Goal: Use online tool/utility: Utilize a website feature to perform a specific function

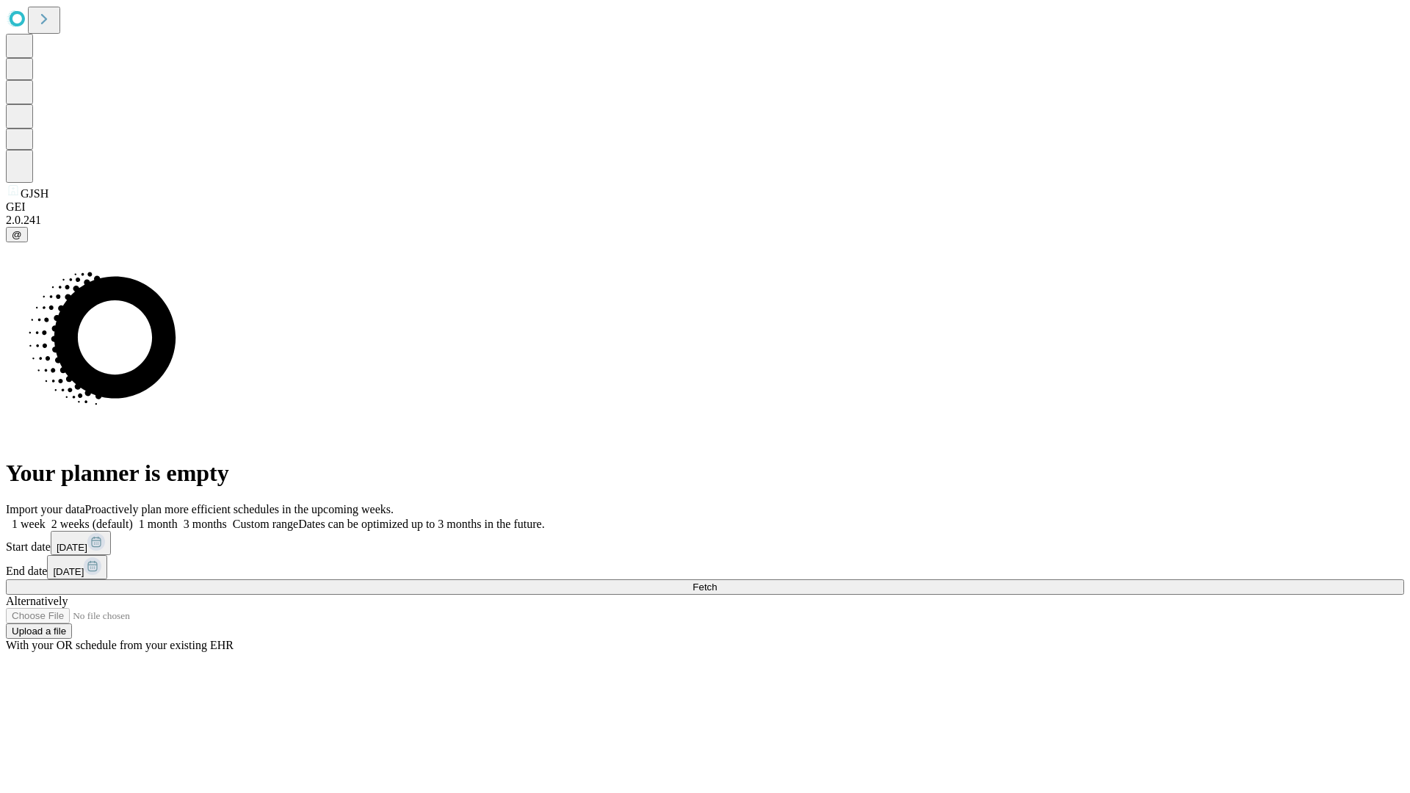
click at [717, 581] on span "Fetch" at bounding box center [704, 586] width 24 height 11
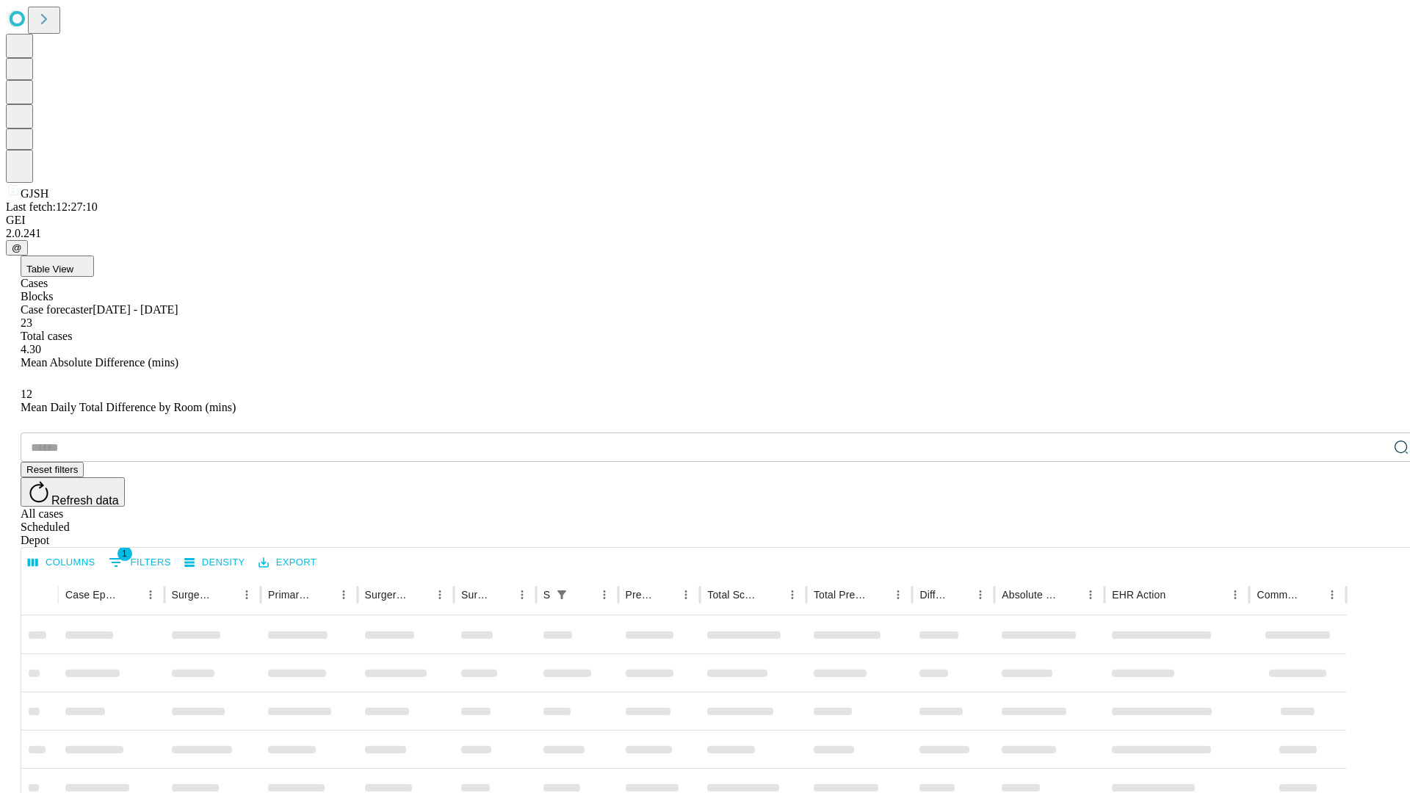
click at [73, 264] on span "Table View" at bounding box center [49, 269] width 47 height 11
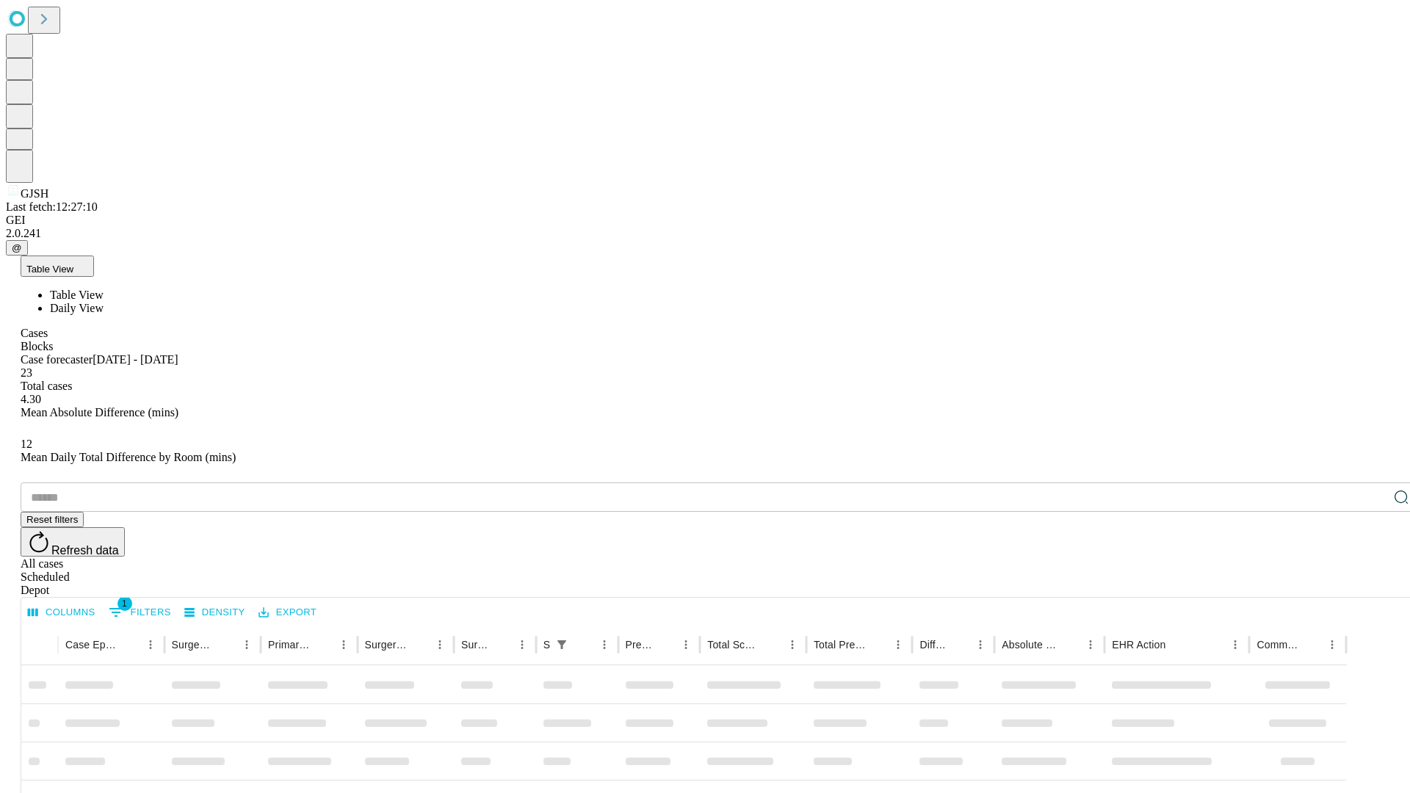
click at [104, 302] on span "Daily View" at bounding box center [77, 308] width 54 height 12
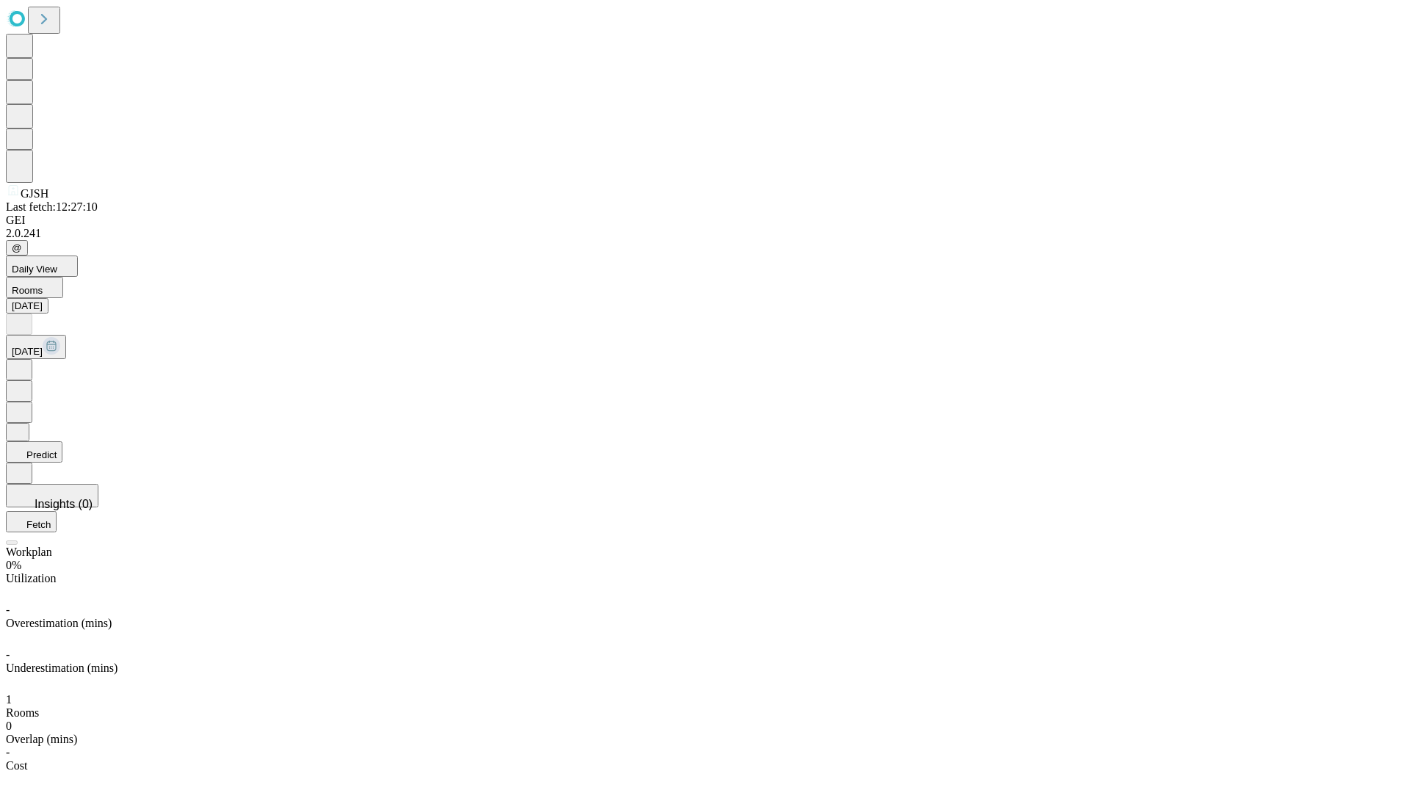
click at [62, 441] on button "Predict" at bounding box center [34, 451] width 57 height 21
